Goal: Information Seeking & Learning: Find specific fact

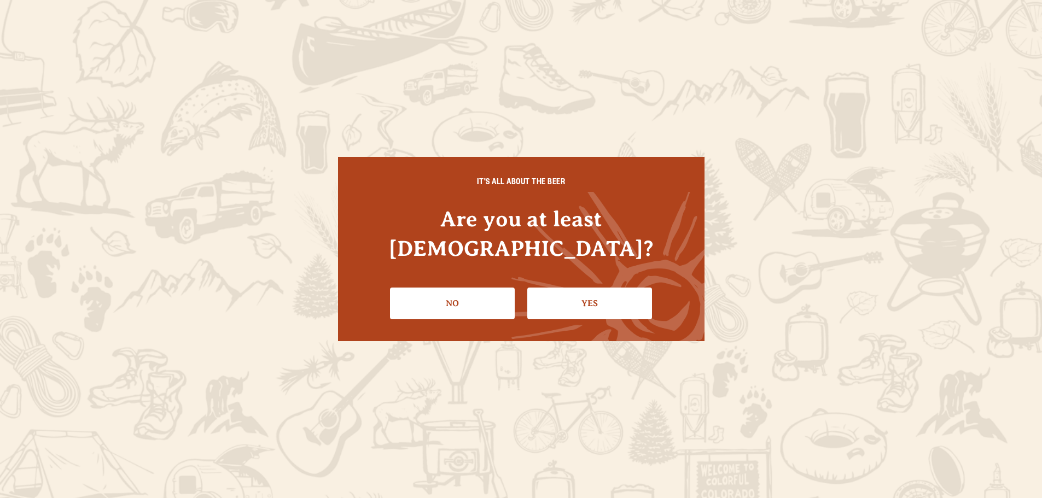
click at [279, 31] on div "IT'S ALL ABOUT THE BEER Are you at least 21 years old? No Yes" at bounding box center [521, 249] width 1042 height 498
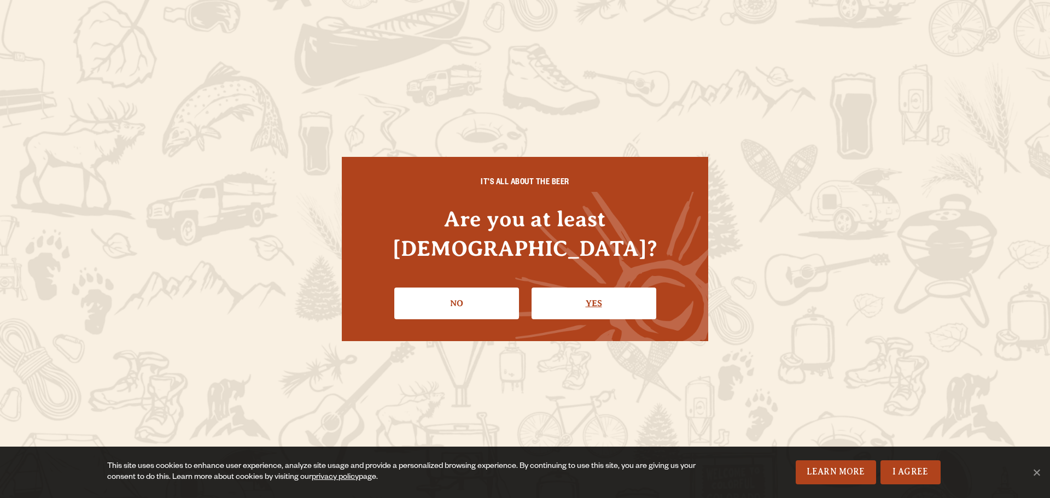
click at [616, 293] on link "Yes" at bounding box center [594, 304] width 125 height 32
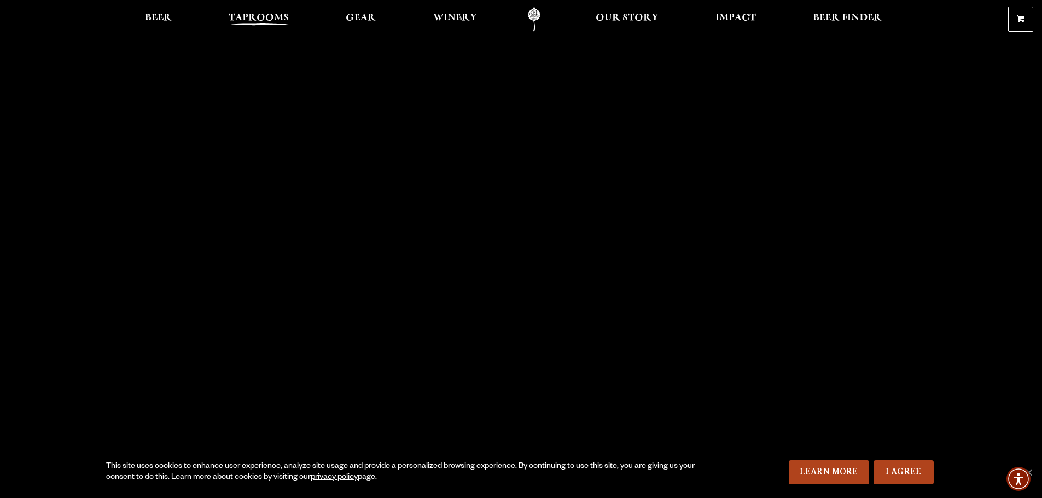
click at [265, 14] on span "Taprooms" at bounding box center [259, 18] width 60 height 9
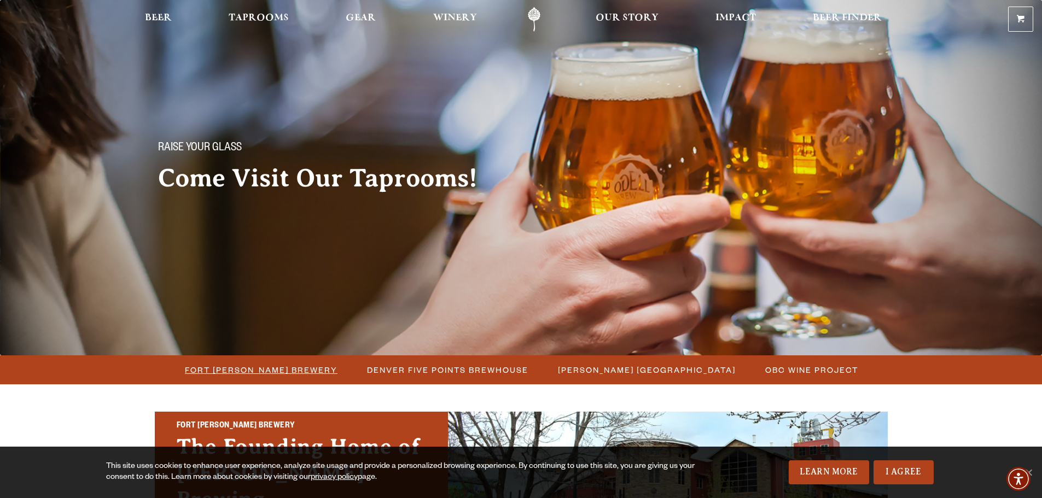
click at [263, 370] on span "Fort [PERSON_NAME] Brewery" at bounding box center [261, 370] width 153 height 16
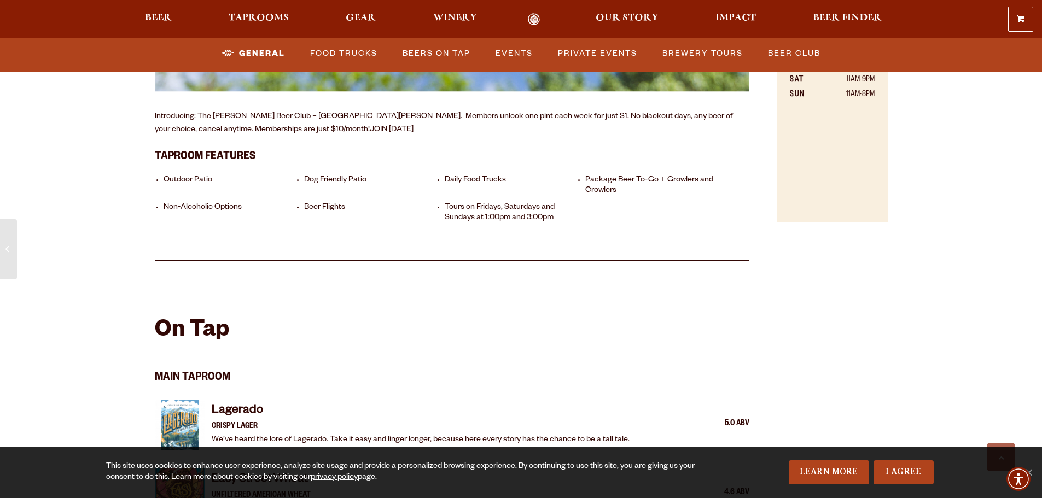
scroll to position [1149, 0]
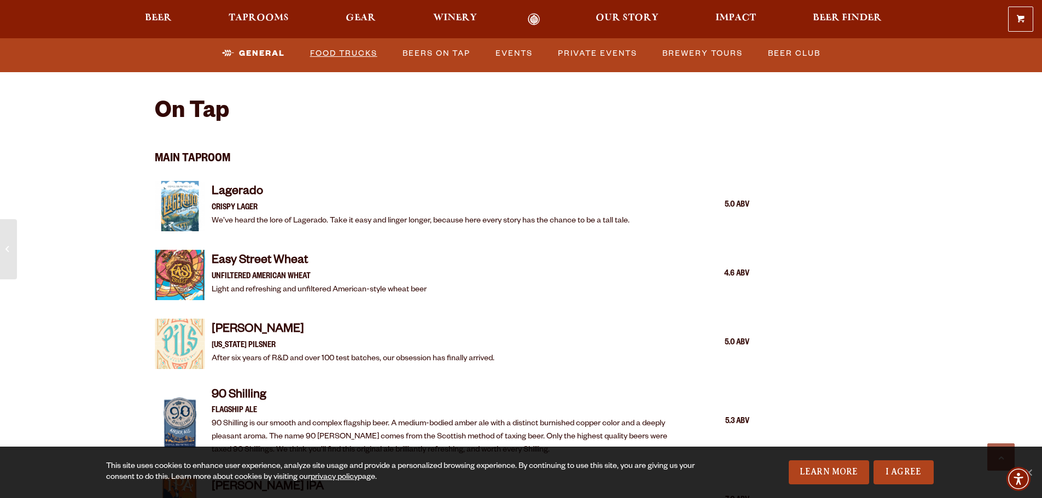
click at [353, 57] on link "Food Trucks" at bounding box center [344, 53] width 76 height 25
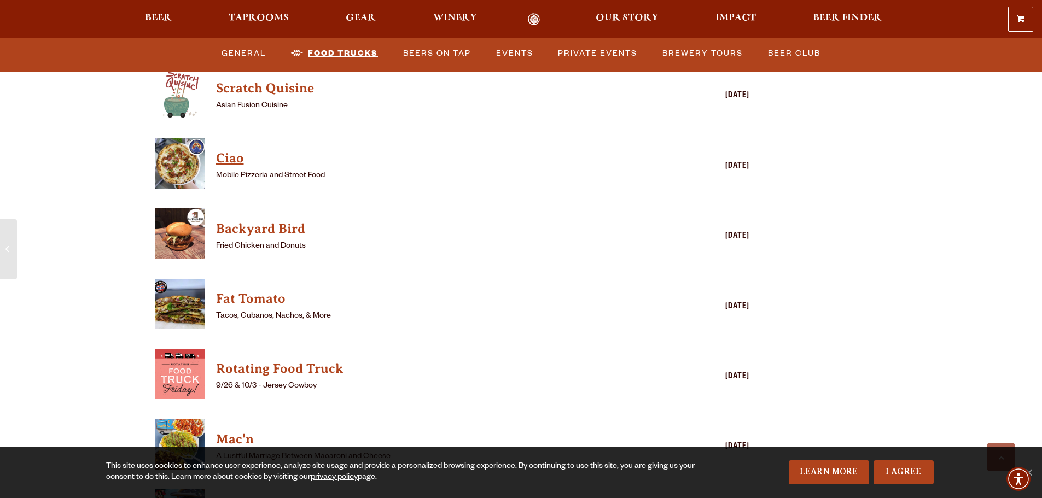
scroll to position [2899, 0]
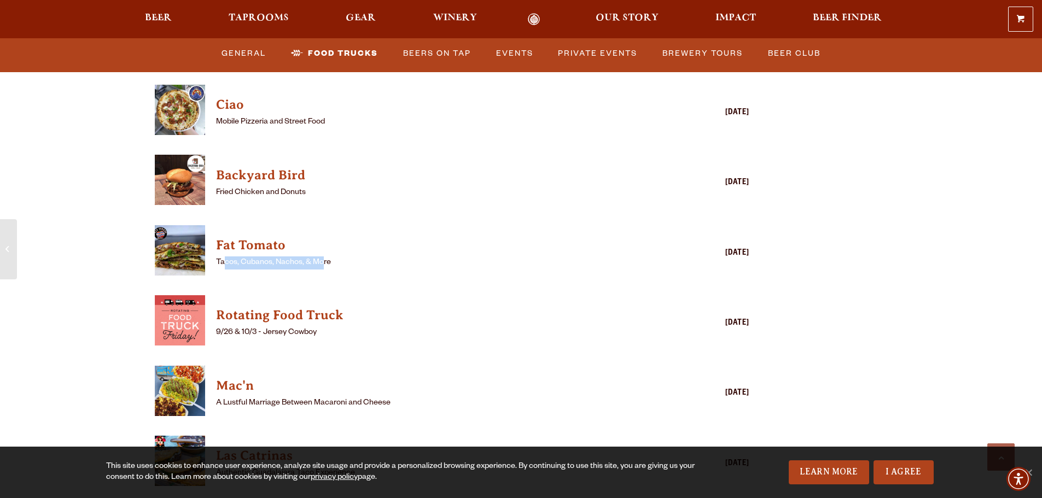
drag, startPoint x: 323, startPoint y: 234, endPoint x: 225, endPoint y: 235, distance: 97.9
click at [226, 257] on p "Tacos, Cubanos, Nachos, & More" at bounding box center [436, 263] width 441 height 13
click at [232, 257] on p "Tacos, Cubanos, Nachos, & More" at bounding box center [436, 263] width 441 height 13
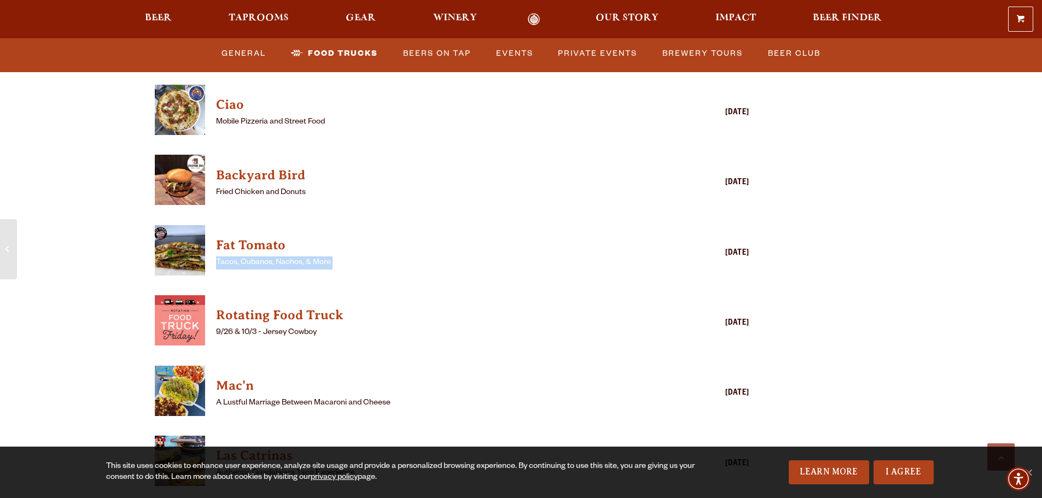
click at [232, 257] on p "Tacos, Cubanos, Nachos, & More" at bounding box center [436, 263] width 441 height 13
click at [246, 237] on h4 "Fat Tomato" at bounding box center [436, 246] width 441 height 18
click at [295, 307] on h4 "Rotating Food Truck" at bounding box center [436, 316] width 441 height 18
click at [738, 247] on div "[DATE]" at bounding box center [706, 253] width 88 height 13
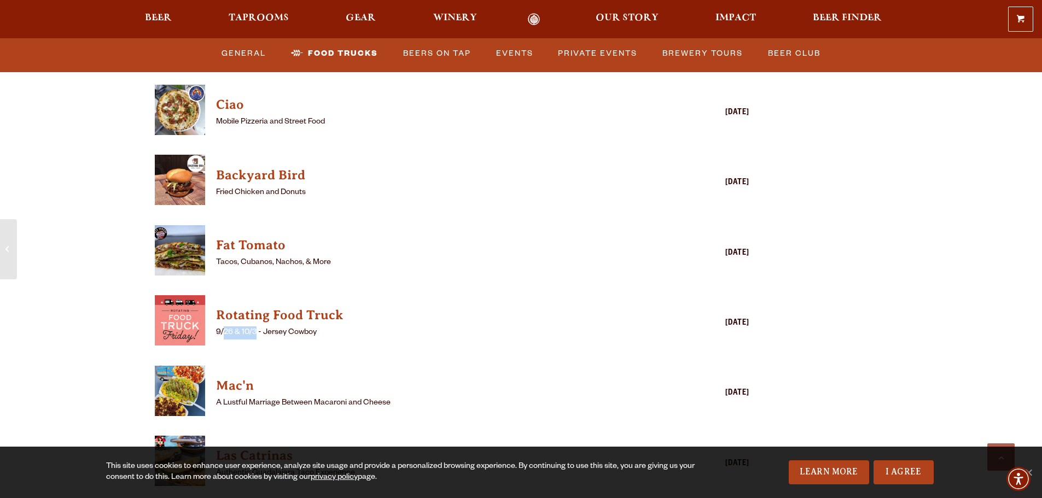
drag, startPoint x: 222, startPoint y: 307, endPoint x: 254, endPoint y: 306, distance: 31.7
click at [254, 327] on p "9/26 & 10/3 - Jersey Cowboy" at bounding box center [436, 333] width 441 height 13
drag, startPoint x: 284, startPoint y: 305, endPoint x: 306, endPoint y: 305, distance: 21.9
click at [306, 327] on p "9/26 & 10/3 - Jersey Cowboy" at bounding box center [436, 333] width 441 height 13
click at [342, 327] on p "9/26 & 10/3 - Jersey Cowboy" at bounding box center [436, 333] width 441 height 13
